Goal: Task Accomplishment & Management: Use online tool/utility

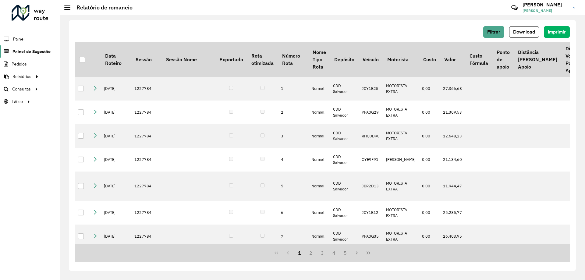
click at [24, 52] on span "Painel de Sugestão" at bounding box center [31, 51] width 38 height 6
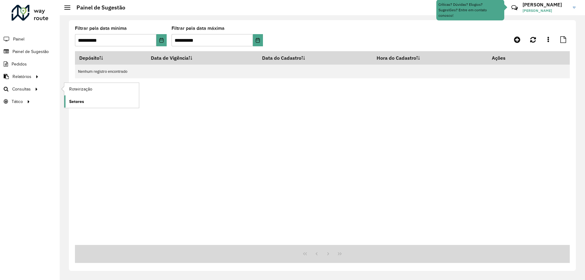
click at [87, 101] on link "Setores" at bounding box center [101, 101] width 75 height 12
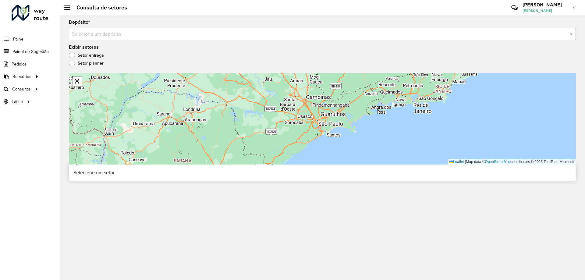
click at [120, 27] on div "Depósito * Selecione um depósito" at bounding box center [322, 30] width 507 height 20
click at [117, 34] on input "text" at bounding box center [316, 34] width 489 height 7
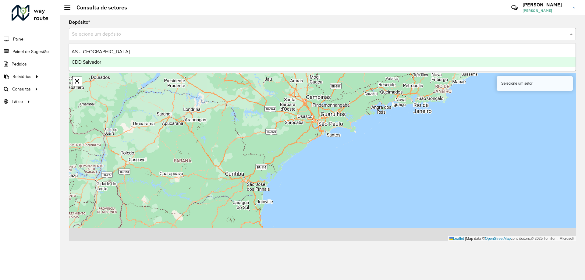
click at [112, 67] on div "CDD Salvador" at bounding box center [322, 62] width 506 height 10
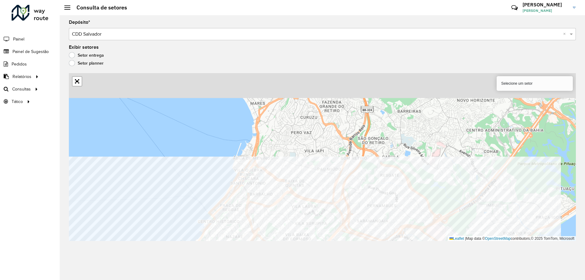
click at [282, 251] on div "Depósito * Selecione um depósito × CDD Salvador × Exibir setores Setor entrega …" at bounding box center [322, 147] width 525 height 265
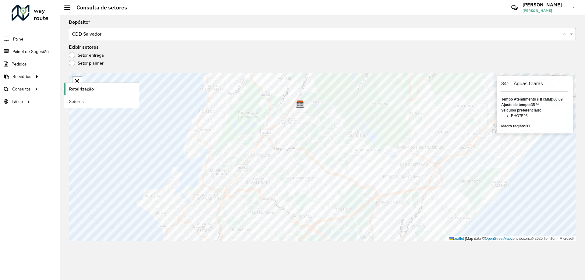
click at [78, 90] on span "Roteirização" at bounding box center [81, 89] width 25 height 6
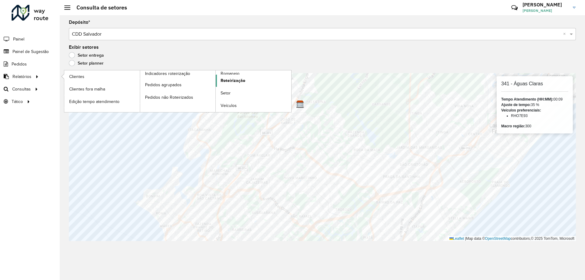
click at [230, 79] on span "Roteirização" at bounding box center [233, 80] width 25 height 6
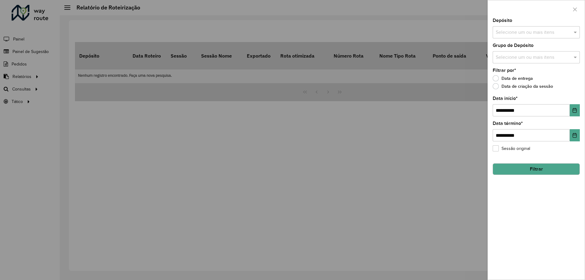
click at [522, 34] on input "text" at bounding box center [533, 32] width 78 height 7
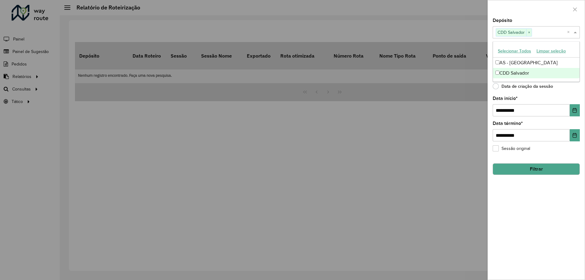
click at [549, 94] on div "**********" at bounding box center [536, 148] width 97 height 261
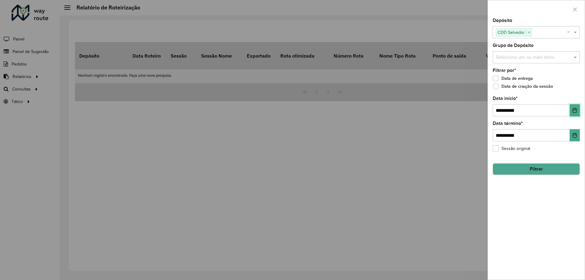
click at [575, 112] on icon "Choose Date" at bounding box center [574, 110] width 5 height 5
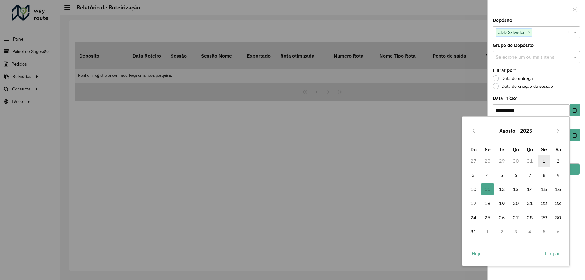
click at [545, 160] on span "1" at bounding box center [544, 161] width 12 height 12
type input "**********"
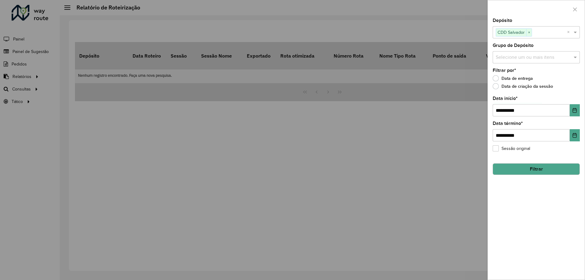
click at [528, 165] on button "Filtrar" at bounding box center [536, 169] width 87 height 12
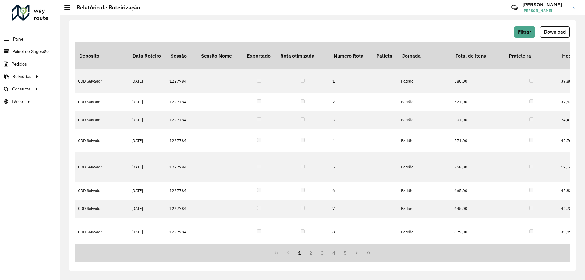
scroll to position [0, 1887]
click at [554, 35] on button "Download" at bounding box center [555, 32] width 30 height 12
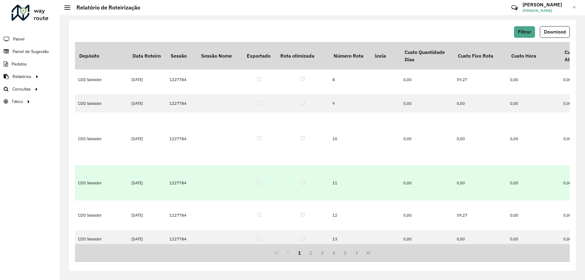
scroll to position [152, 243]
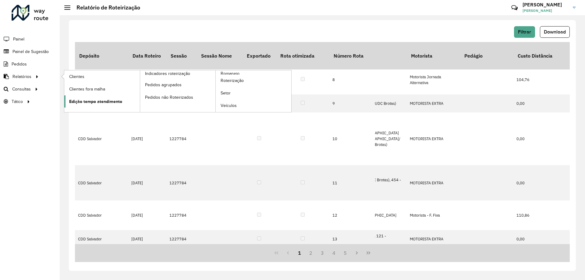
click at [112, 103] on span "Edição tempo atendimento" at bounding box center [95, 101] width 53 height 6
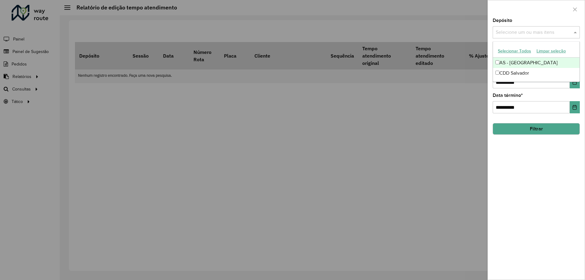
click at [513, 36] on div "Selecione um ou mais itens" at bounding box center [536, 32] width 87 height 12
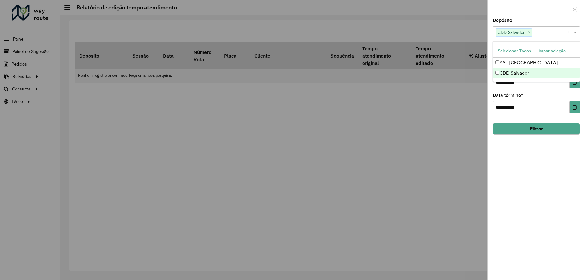
click at [573, 90] on div "**********" at bounding box center [536, 148] width 97 height 261
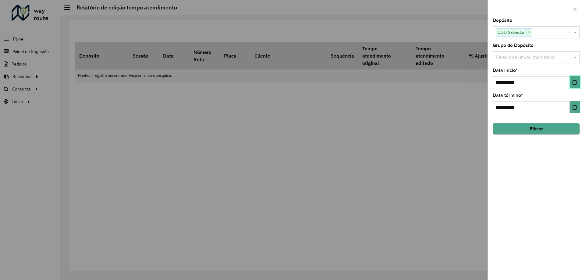
click at [575, 87] on button "Choose Date" at bounding box center [575, 82] width 10 height 12
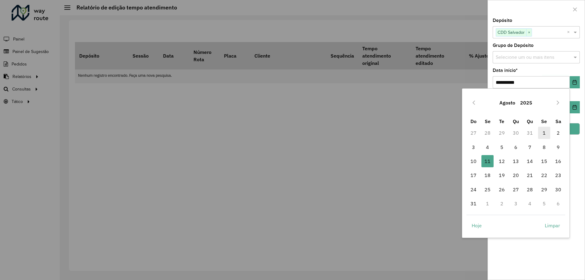
click at [541, 133] on span "1" at bounding box center [544, 133] width 12 height 12
type input "**********"
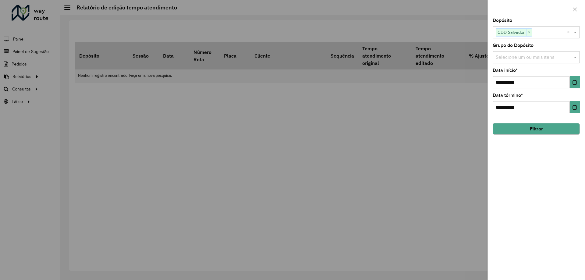
click at [538, 131] on button "Filtrar" at bounding box center [536, 129] width 87 height 12
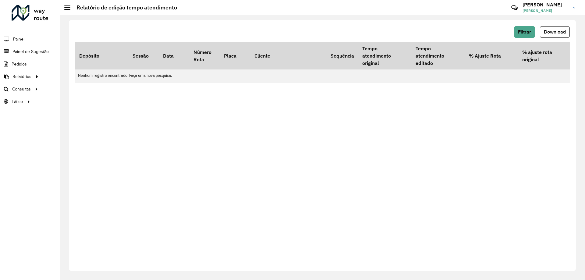
drag, startPoint x: 359, startPoint y: 85, endPoint x: 524, endPoint y: 97, distance: 165.6
click at [524, 97] on div "Filtrar Download Depósito Sessão Data Número Rota Placa Cliente Sequência Tempo…" at bounding box center [322, 145] width 507 height 251
click at [425, 73] on td "Nenhum registro encontrado. Faça uma nova pesquisa." at bounding box center [367, 75] width 585 height 12
click at [386, 86] on div "Filtrar Download Depósito Sessão Data Número Rota Placa Cliente Sequência Tempo…" at bounding box center [322, 145] width 507 height 251
click at [524, 30] on span "Filtrar" at bounding box center [524, 31] width 13 height 5
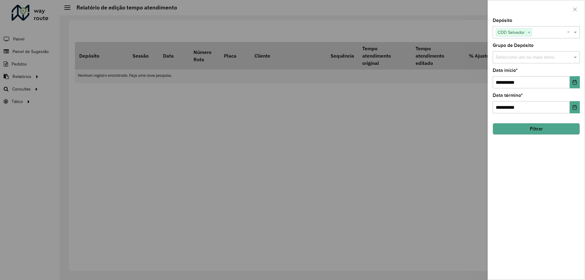
click at [274, 114] on div at bounding box center [292, 140] width 585 height 280
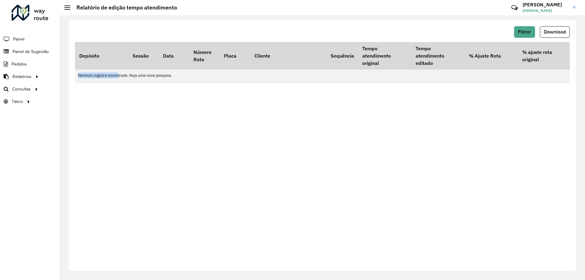
drag, startPoint x: 78, startPoint y: 74, endPoint x: 118, endPoint y: 75, distance: 40.2
click at [118, 75] on td "Nenhum registro encontrado. Faça uma nova pesquisa." at bounding box center [367, 75] width 585 height 12
click at [114, 129] on div "Filtrar Download Depósito Sessão Data Número Rota Placa Cliente Sequência Tempo…" at bounding box center [322, 145] width 507 height 251
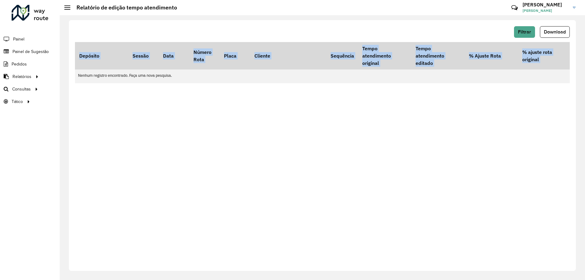
drag, startPoint x: 362, startPoint y: 83, endPoint x: 450, endPoint y: 80, distance: 87.8
click at [473, 86] on div "Filtrar Download Depósito Sessão Data Número Rota Placa Cliente Sequência Tempo…" at bounding box center [322, 145] width 507 height 251
click at [440, 86] on div "Filtrar Download Depósito Sessão Data Número Rota Placa Cliente Sequência Tempo…" at bounding box center [322, 145] width 507 height 251
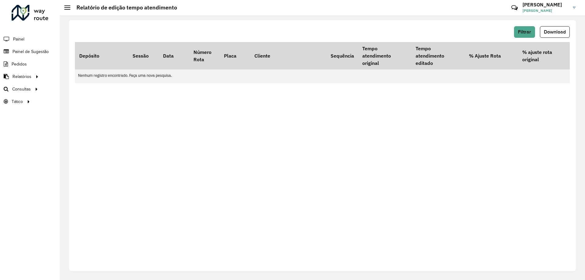
drag, startPoint x: 277, startPoint y: 83, endPoint x: 334, endPoint y: 124, distance: 70.0
click at [368, 83] on table "Depósito Sessão Data Número Rota Placa Cliente Sequência Tempo atendimento orig…" at bounding box center [376, 62] width 603 height 41
click at [259, 181] on div "Filtrar Download Depósito Sessão Data Número Rota Placa Cliente Sequência Tempo…" at bounding box center [322, 145] width 507 height 251
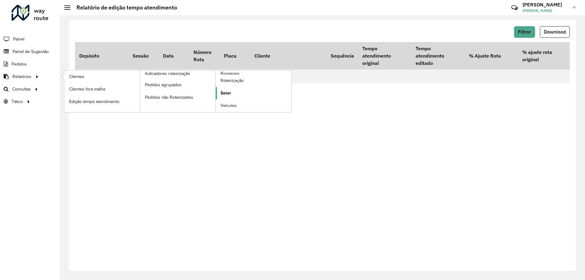
click at [231, 91] on link "Setor" at bounding box center [254, 93] width 76 height 12
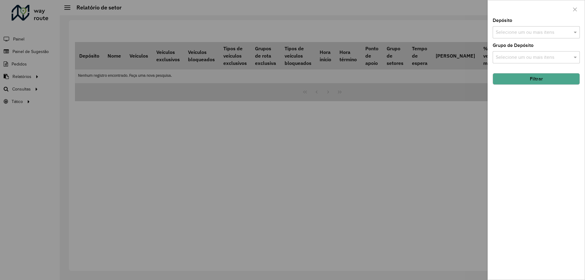
click at [521, 33] on input "text" at bounding box center [533, 32] width 78 height 7
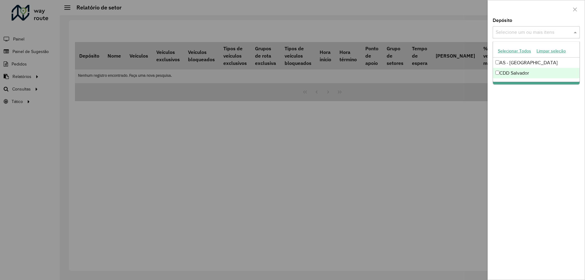
click at [504, 72] on div "CDD Salvador" at bounding box center [536, 73] width 87 height 10
click at [506, 99] on div "Depósito Selecione um ou mais itens CDD Salvador × × Grupo de Depósito Selecion…" at bounding box center [536, 148] width 97 height 261
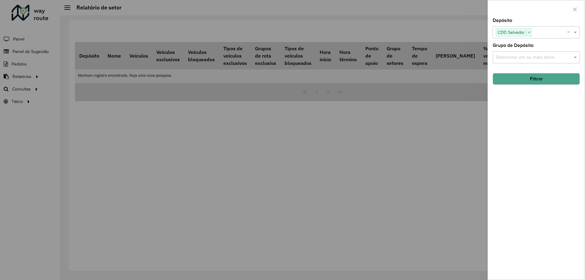
click at [532, 75] on button "Filtrar" at bounding box center [536, 79] width 87 height 12
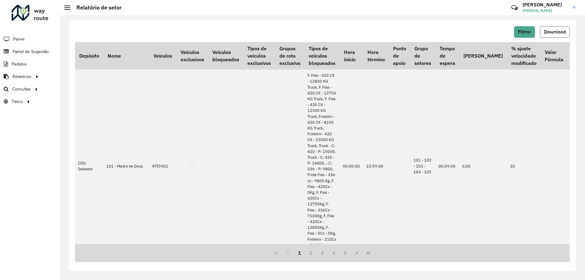
click at [552, 32] on span "Download" at bounding box center [555, 31] width 22 height 5
click at [86, 103] on link "Setores" at bounding box center [101, 101] width 75 height 12
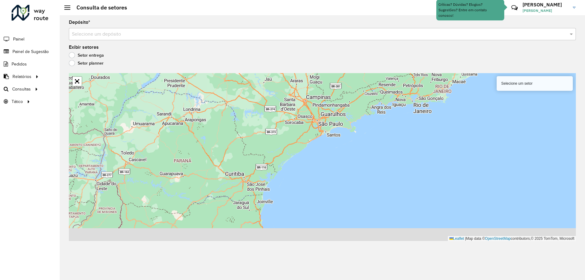
click at [116, 34] on input "text" at bounding box center [316, 34] width 489 height 7
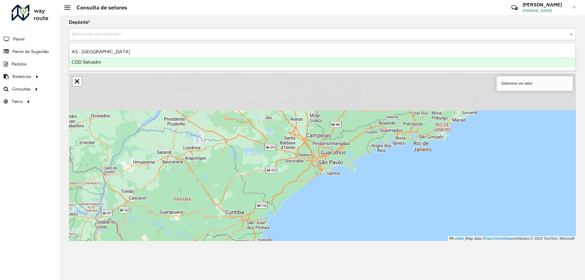
click at [108, 63] on div "CDD Salvador" at bounding box center [322, 62] width 506 height 10
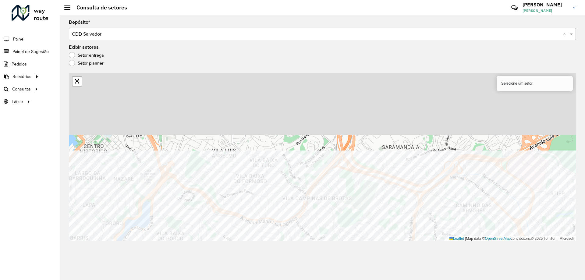
click at [290, 245] on div "Depósito * Selecione um depósito × CDD Salvador × Exibir setores Setor entrega …" at bounding box center [322, 147] width 525 height 265
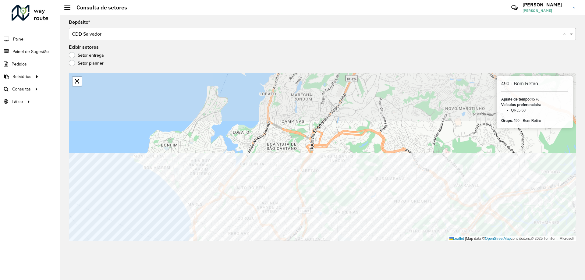
click at [298, 256] on div "Depósito * Selecione um depósito × CDD Salvador × Exibir setores Setor entrega …" at bounding box center [322, 147] width 525 height 265
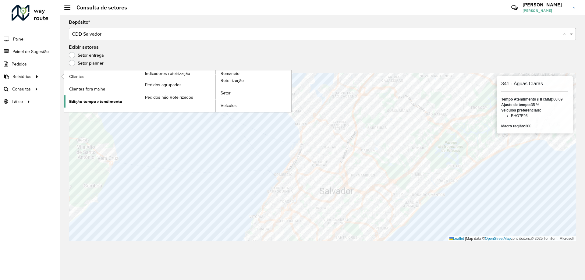
click at [101, 101] on span "Edição tempo atendimento" at bounding box center [95, 101] width 53 height 6
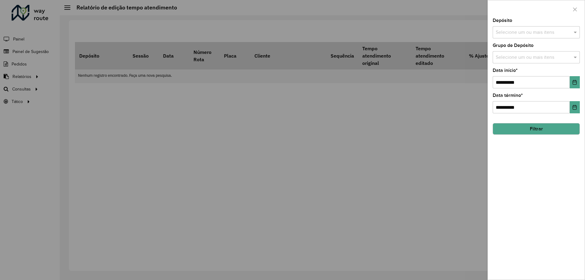
click at [74, 101] on div at bounding box center [292, 140] width 585 height 280
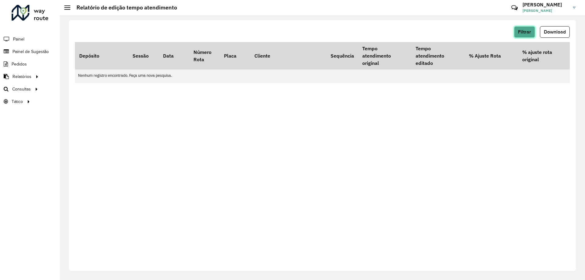
click at [522, 29] on button "Filtrar" at bounding box center [524, 32] width 21 height 12
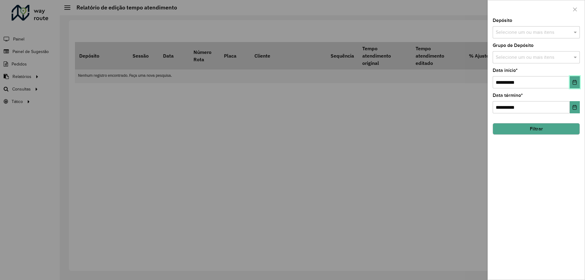
click at [576, 82] on icon "Choose Date" at bounding box center [575, 82] width 4 height 5
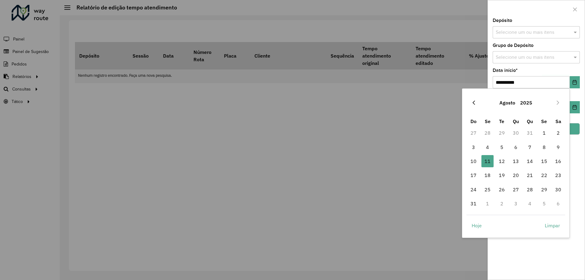
click at [477, 104] on button "Previous Month" at bounding box center [474, 103] width 10 height 10
click at [475, 104] on icon "Previous Month" at bounding box center [473, 102] width 5 height 5
click at [474, 104] on icon "Previous Month" at bounding box center [474, 103] width 2 height 4
click at [553, 133] on span "1" at bounding box center [558, 133] width 12 height 12
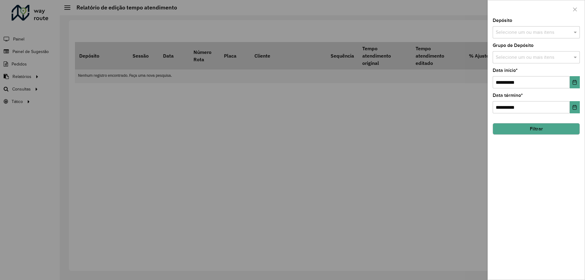
click at [540, 126] on button "Filtrar" at bounding box center [536, 129] width 87 height 12
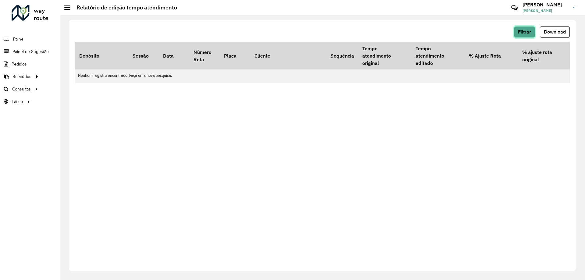
click at [524, 32] on span "Filtrar" at bounding box center [524, 31] width 13 height 5
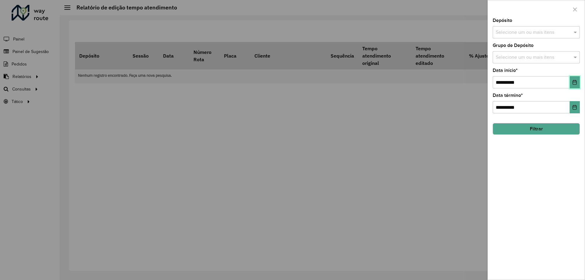
click at [577, 84] on button "Choose Date" at bounding box center [575, 82] width 10 height 12
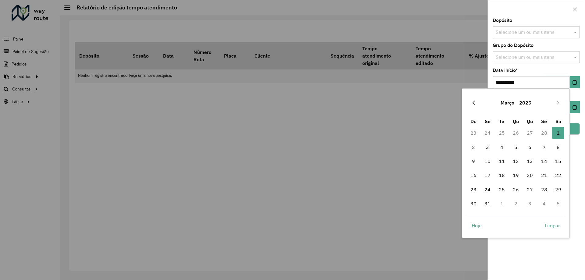
click at [474, 104] on icon "Previous Month" at bounding box center [473, 102] width 5 height 5
click at [516, 132] on span "1" at bounding box center [516, 133] width 12 height 12
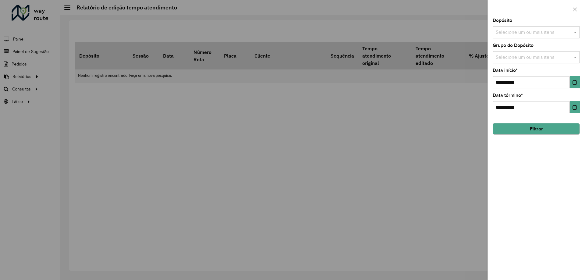
click at [534, 125] on button "Filtrar" at bounding box center [536, 129] width 87 height 12
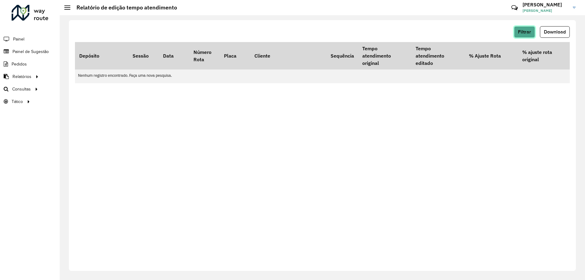
click at [520, 27] on button "Filtrar" at bounding box center [524, 32] width 21 height 12
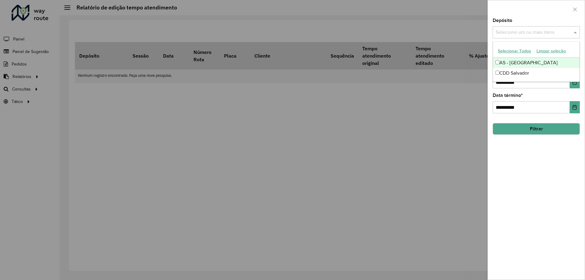
click at [516, 34] on input "text" at bounding box center [533, 32] width 78 height 7
click at [515, 70] on div "CDD Salvador" at bounding box center [536, 73] width 87 height 10
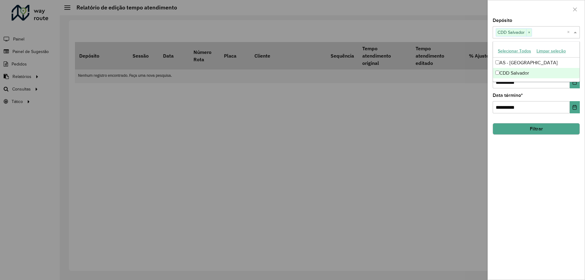
click at [518, 163] on div "**********" at bounding box center [536, 148] width 97 height 261
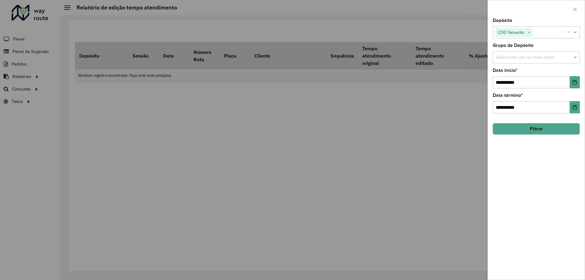
click at [531, 127] on button "Filtrar" at bounding box center [536, 129] width 87 height 12
